Goal: Complete application form: Complete application form

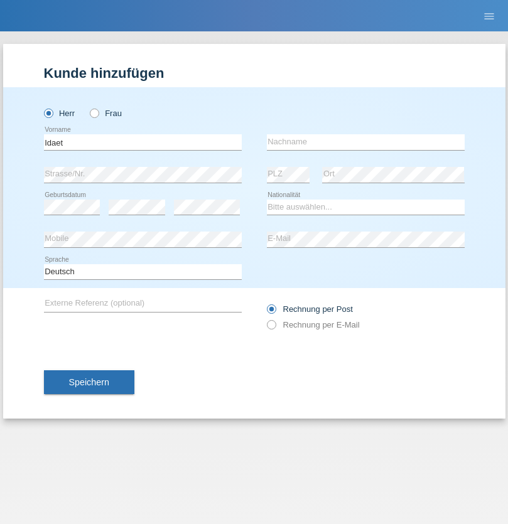
type input "Idaet"
click at [365, 142] on input "text" at bounding box center [366, 142] width 198 height 16
type input "Basini"
select select "XK"
select select "C"
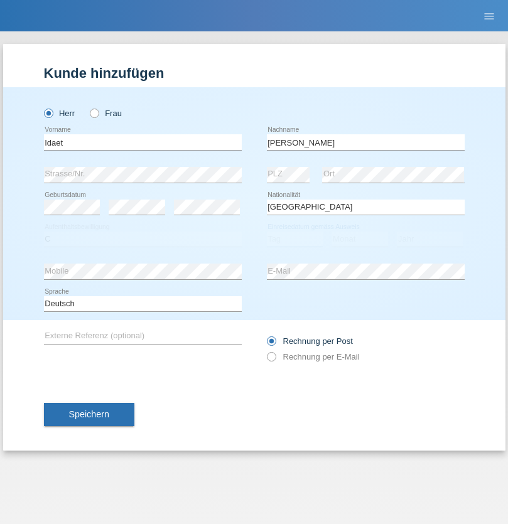
select select "01"
select select "06"
select select "1997"
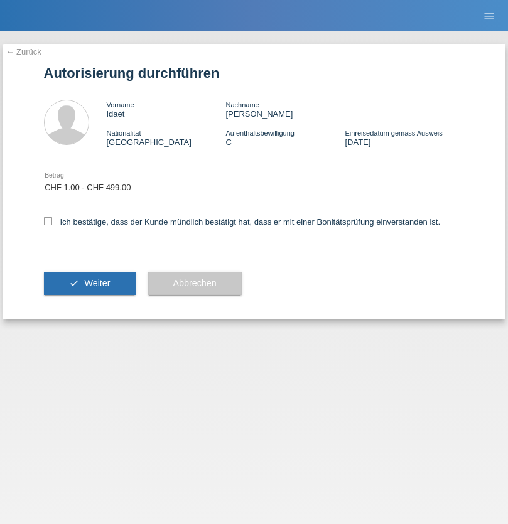
select select "1"
checkbox input "true"
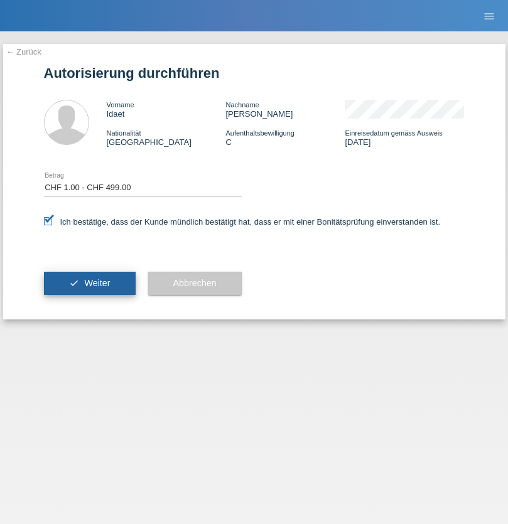
click at [89, 283] on span "Weiter" at bounding box center [97, 283] width 26 height 10
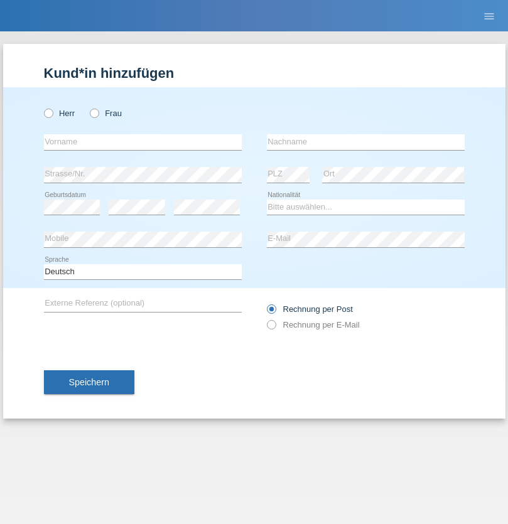
radio input "true"
click at [142, 142] on input "text" at bounding box center [143, 142] width 198 height 16
type input "Siammin"
click at [365, 142] on input "text" at bounding box center [366, 142] width 198 height 16
type input "Choophong"
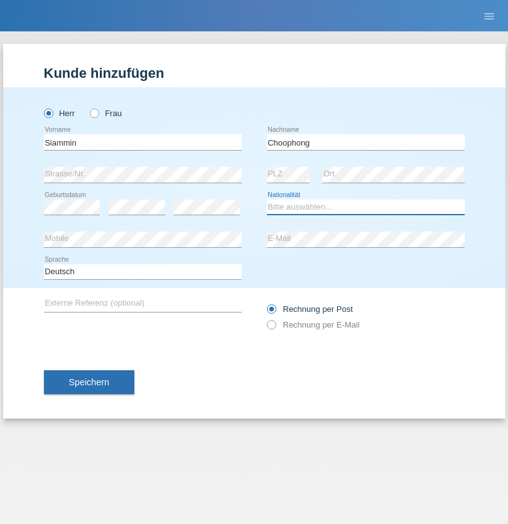
select select "CH"
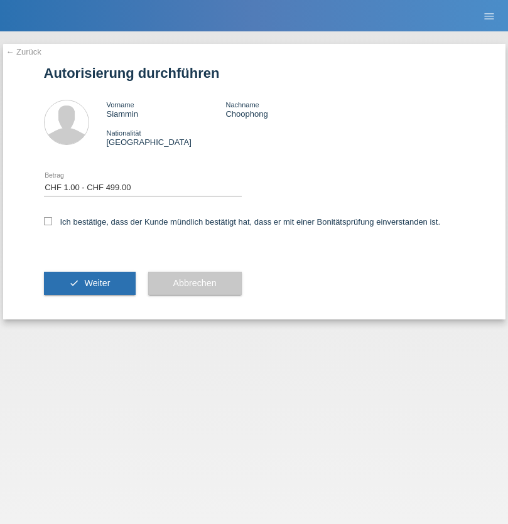
select select "1"
checkbox input "true"
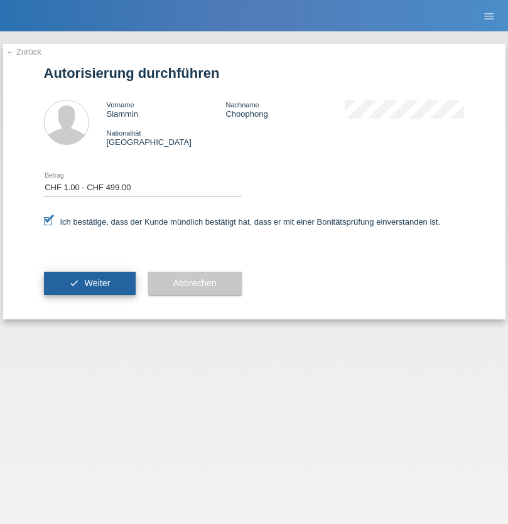
click at [89, 283] on span "Weiter" at bounding box center [97, 283] width 26 height 10
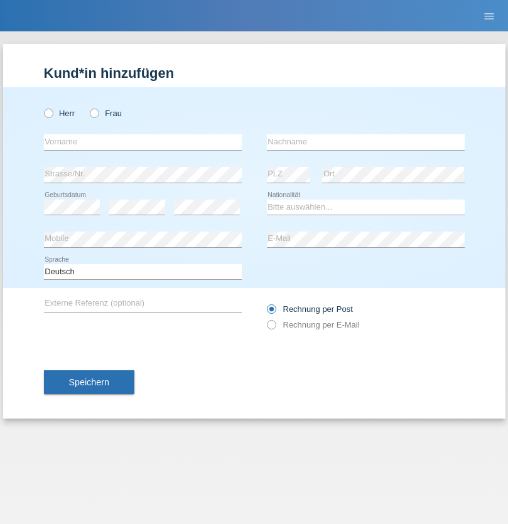
radio input "true"
click at [142, 142] on input "text" at bounding box center [143, 142] width 198 height 16
type input "[PERSON_NAME]"
click at [365, 142] on input "text" at bounding box center [366, 142] width 198 height 16
type input "Völlmy"
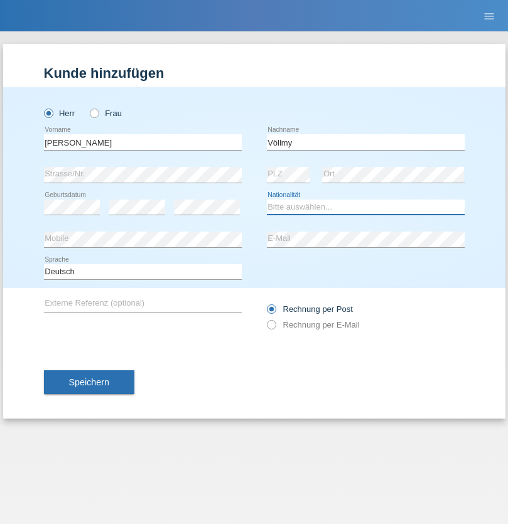
select select "CH"
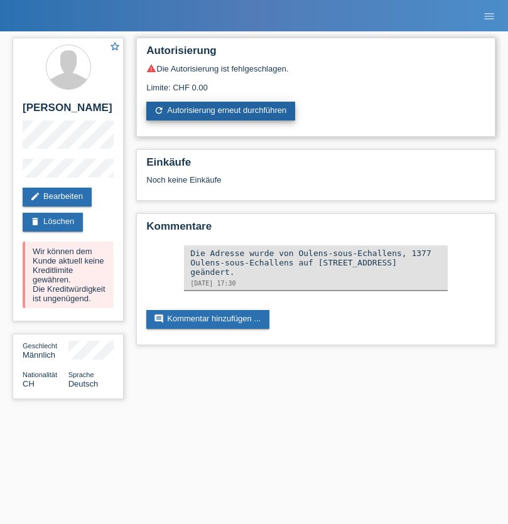
click at [221, 111] on link "refresh Autorisierung erneut durchführen" at bounding box center [220, 111] width 149 height 19
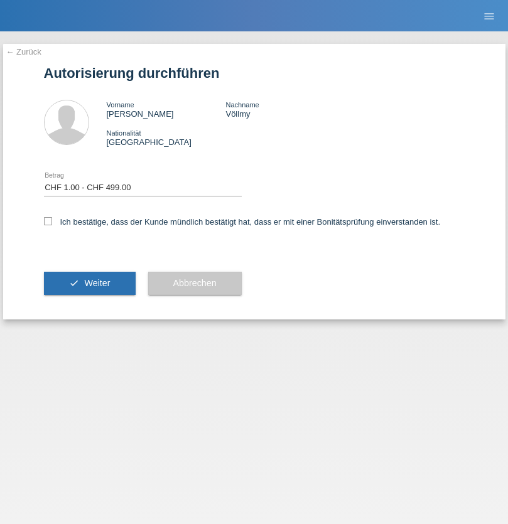
select select "1"
checkbox input "true"
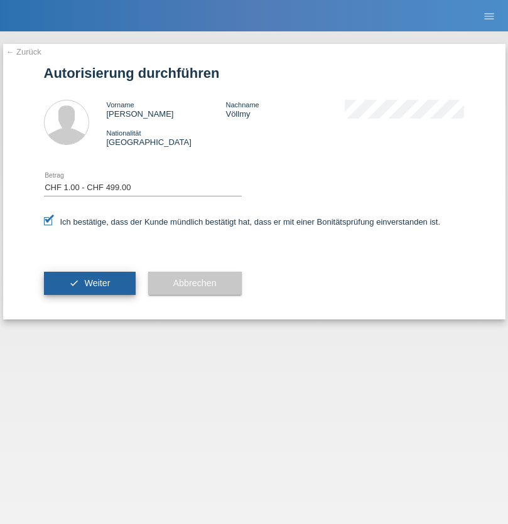
click at [89, 283] on span "Weiter" at bounding box center [97, 283] width 26 height 10
